Goal: Task Accomplishment & Management: Complete application form

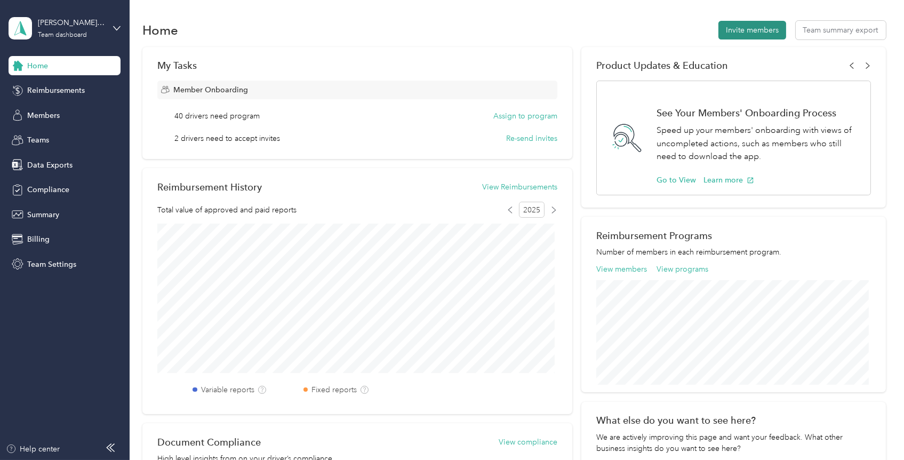
click at [747, 28] on button "Invite members" at bounding box center [753, 30] width 68 height 19
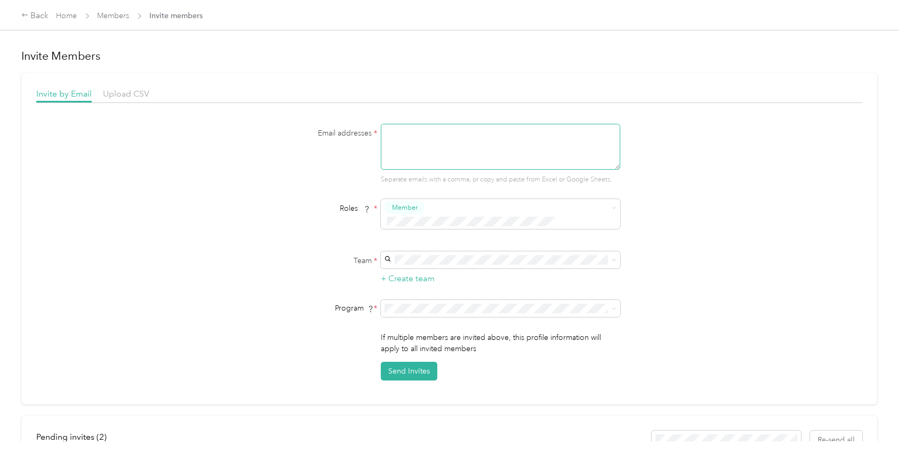
click at [503, 150] on textarea at bounding box center [501, 147] width 240 height 46
paste textarea "[EMAIL_ADDRESS][DOMAIN_NAME]"
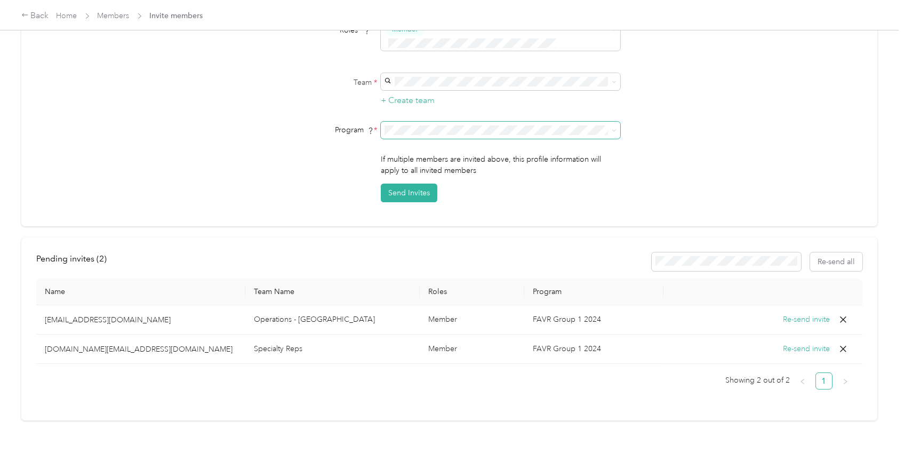
type textarea "[EMAIL_ADDRESS][DOMAIN_NAME]"
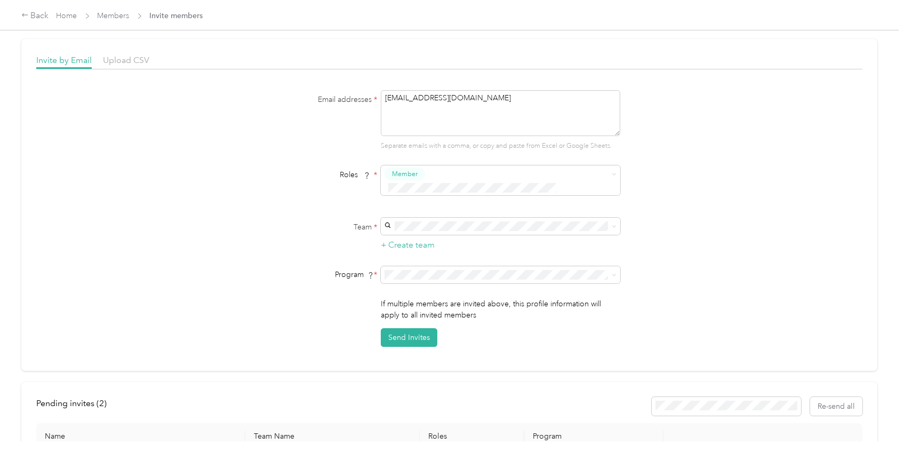
scroll to position [10, 0]
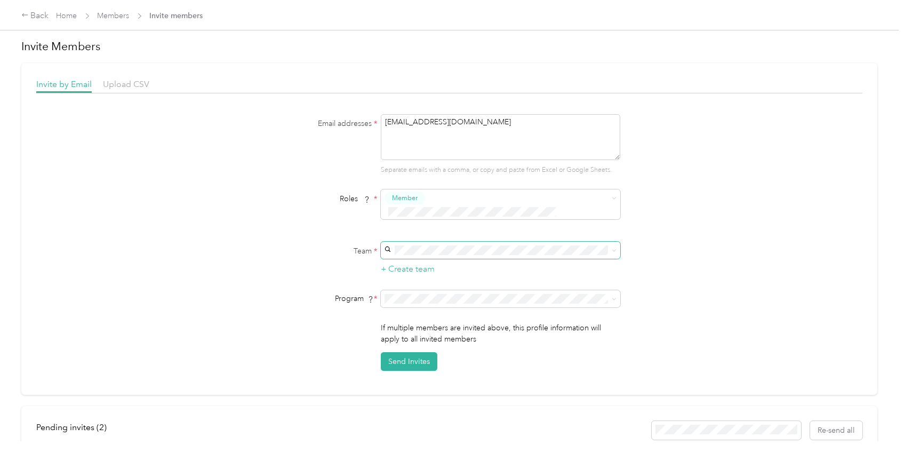
click at [613, 245] on span at bounding box center [614, 249] width 5 height 9
click at [615, 248] on icon at bounding box center [614, 250] width 5 height 5
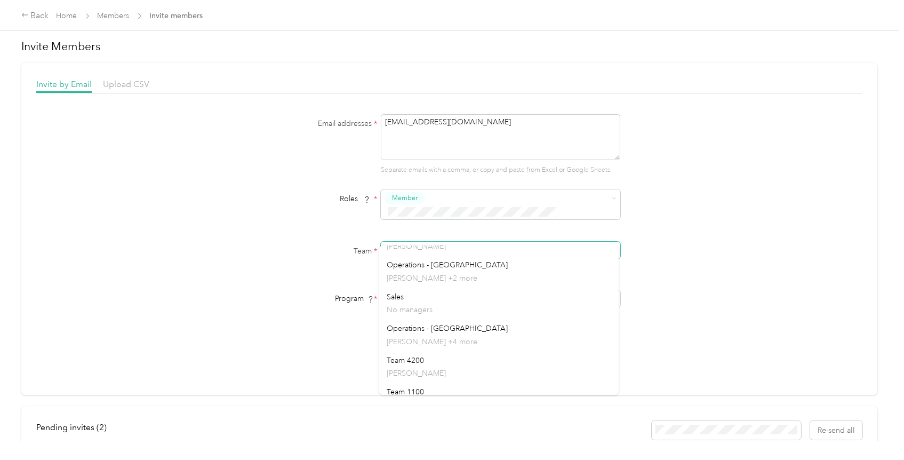
scroll to position [498, 0]
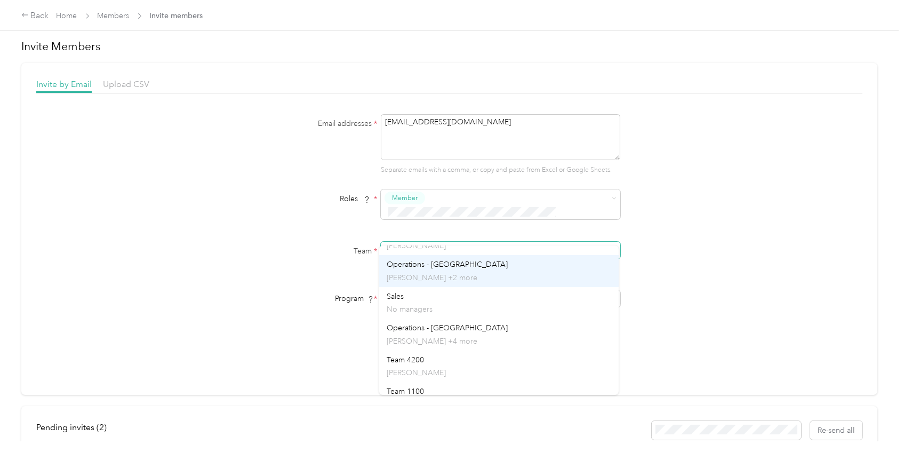
click at [442, 269] on div "Operations - [PERSON_NAME] [PERSON_NAME] +2 more" at bounding box center [499, 271] width 225 height 25
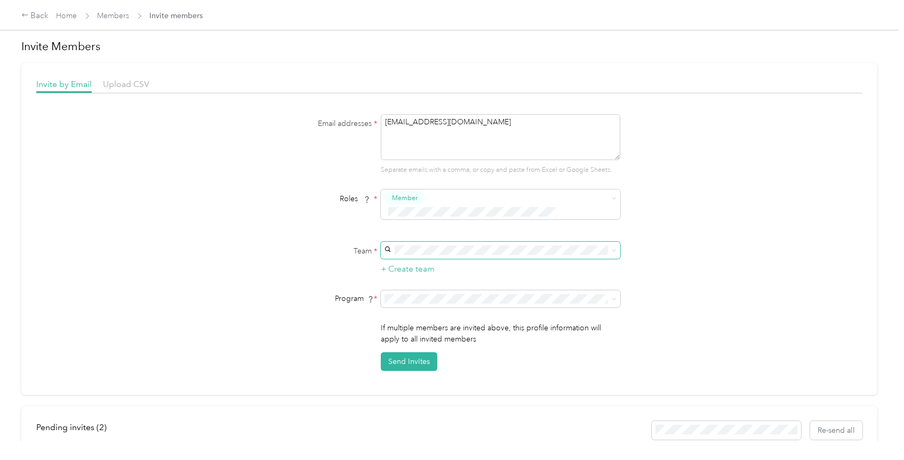
click at [529, 274] on form "Email addresses * [EMAIL_ADDRESS][DOMAIN_NAME] Separate emails with a comma, or…" at bounding box center [449, 242] width 411 height 257
click at [453, 360] on span "FAVR Group 1 2024 (FAVR)" at bounding box center [433, 359] width 93 height 9
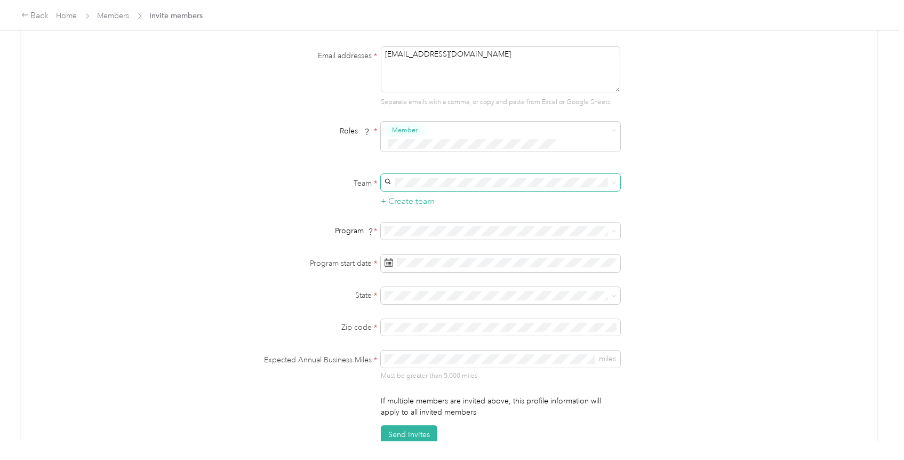
scroll to position [78, 0]
click at [456, 253] on span at bounding box center [501, 262] width 240 height 18
click at [460, 343] on div "2" at bounding box center [461, 346] width 14 height 13
click at [424, 363] on div "CA [US_STATE]" at bounding box center [499, 365] width 225 height 25
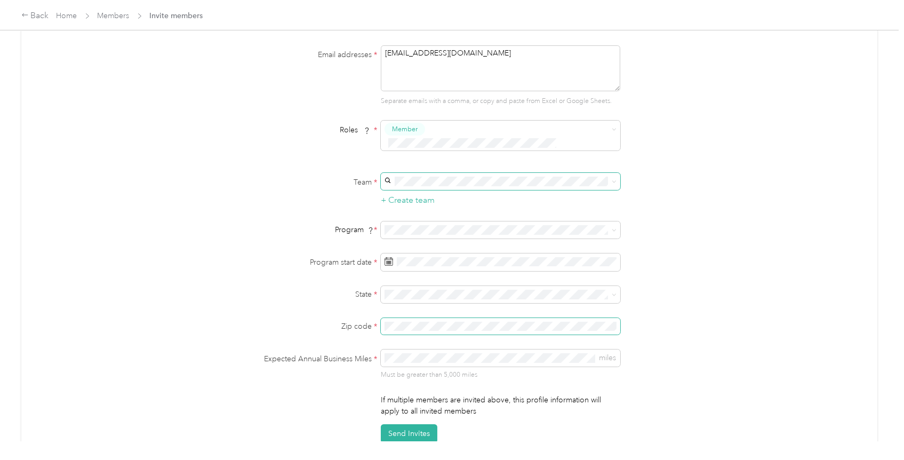
click at [409, 318] on span at bounding box center [501, 326] width 240 height 17
click at [408, 349] on span "miles" at bounding box center [501, 357] width 240 height 17
click at [239, 311] on div "Email addresses * [EMAIL_ADDRESS][DOMAIN_NAME] Separate emails with a comma, or…" at bounding box center [449, 244] width 826 height 398
click at [403, 424] on button "Send Invites" at bounding box center [409, 433] width 57 height 19
